Goal: Understand process/instructions: Learn how to perform a task or action

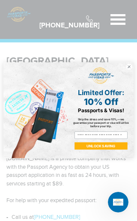
click at [114, 134] on input "Email" at bounding box center [101, 135] width 53 height 7
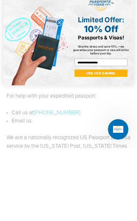
type input "**********"
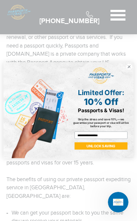
click at [116, 145] on button "UNLOCK SAVING" at bounding box center [101, 146] width 53 height 7
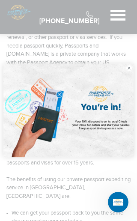
click at [129, 68] on circle "Close dialog" at bounding box center [129, 68] width 6 height 6
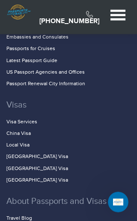
scroll to position [1194, 0]
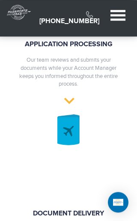
scroll to position [857, 0]
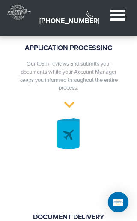
click at [115, 10] on span at bounding box center [118, 11] width 15 height 2
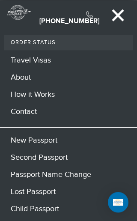
scroll to position [629, 0]
click at [46, 91] on link "How it Works" at bounding box center [68, 94] width 129 height 17
